Goal: Task Accomplishment & Management: Manage account settings

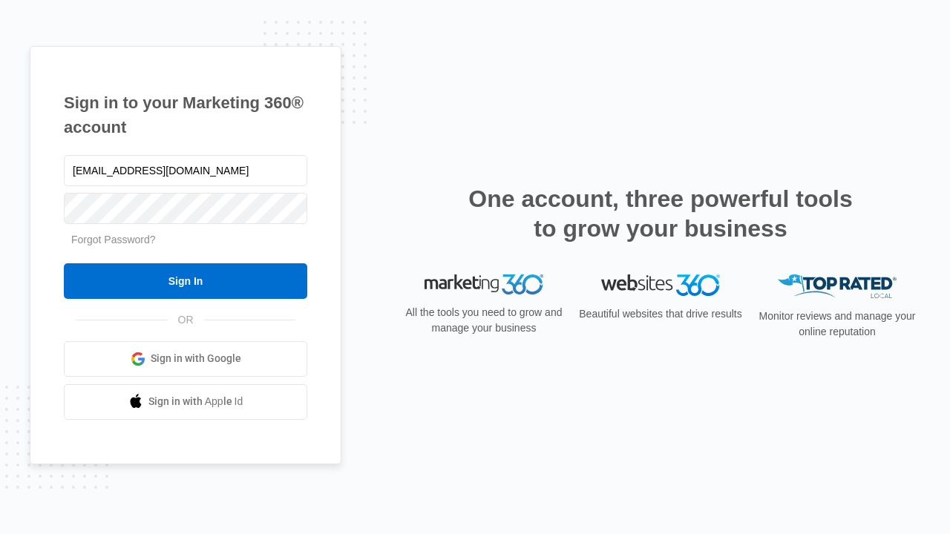
type input "[EMAIL_ADDRESS][DOMAIN_NAME]"
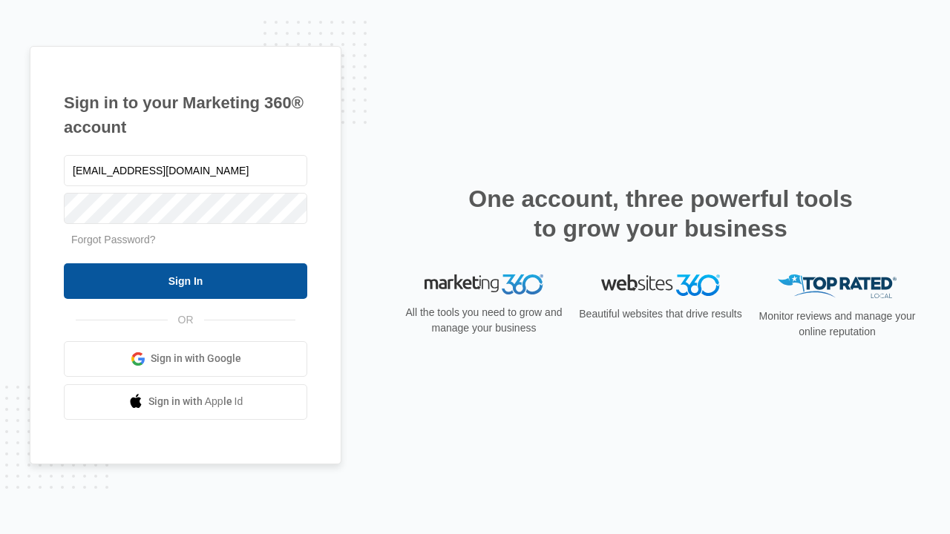
click at [186, 281] on input "Sign In" at bounding box center [185, 281] width 243 height 36
